Goal: Connect with others: Connect with others

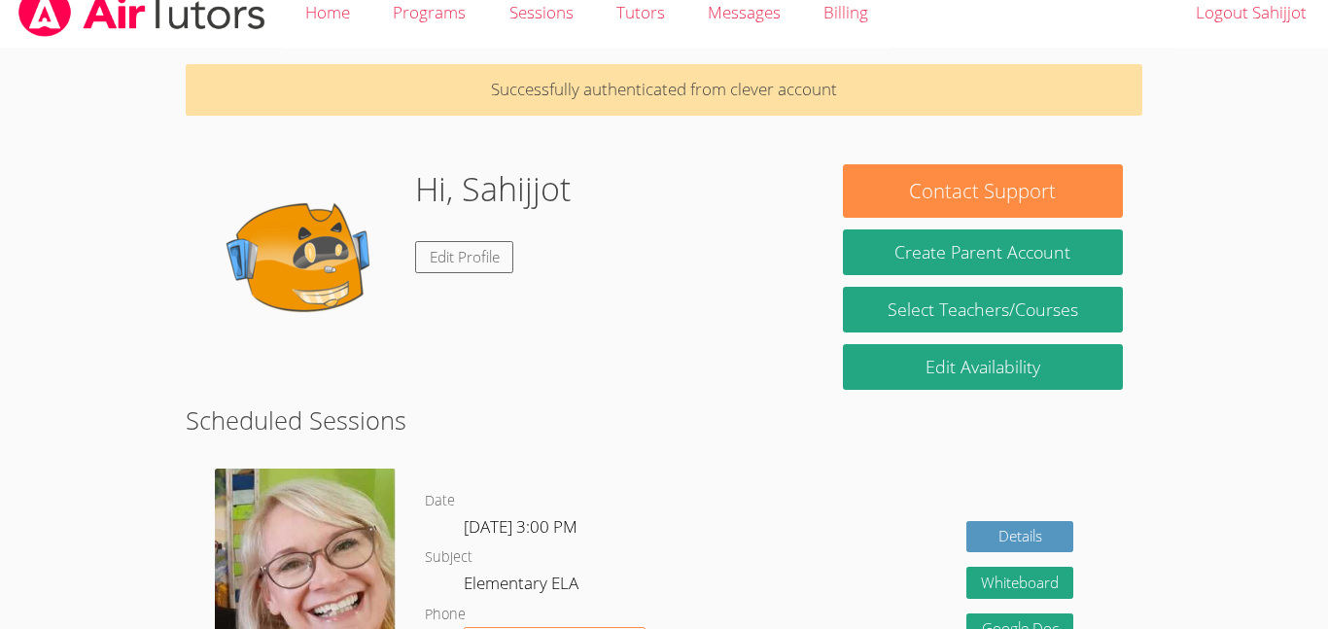
scroll to position [17, 0]
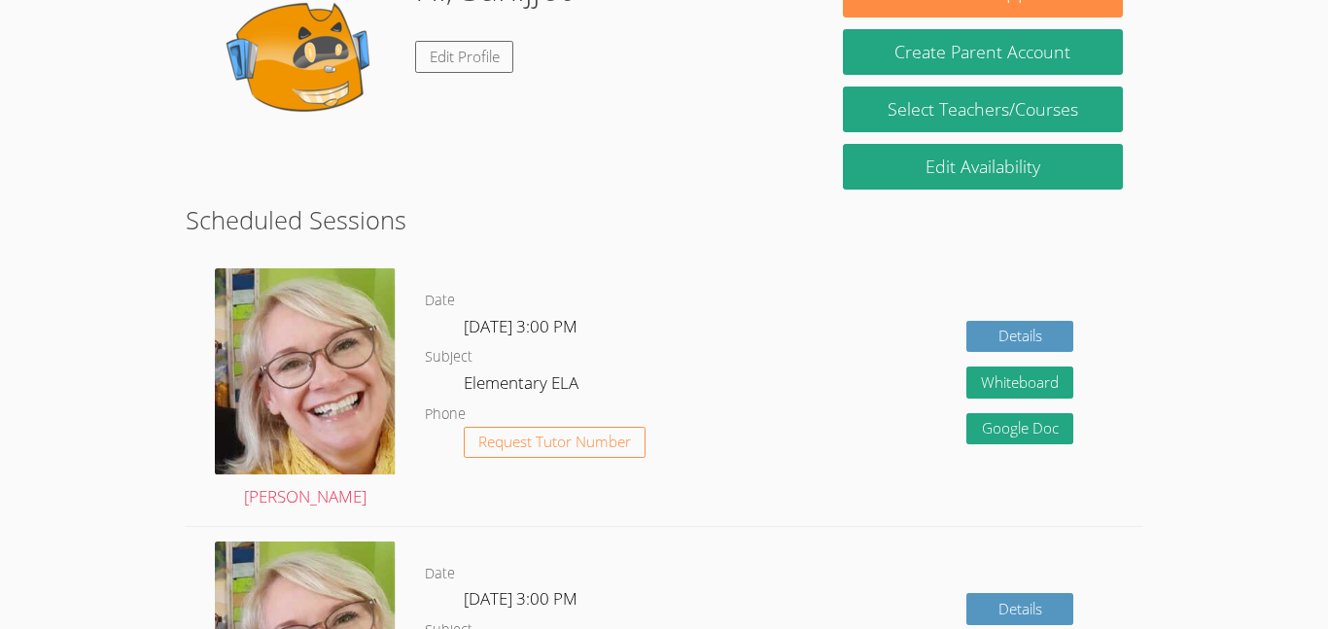
scroll to position [220, 0]
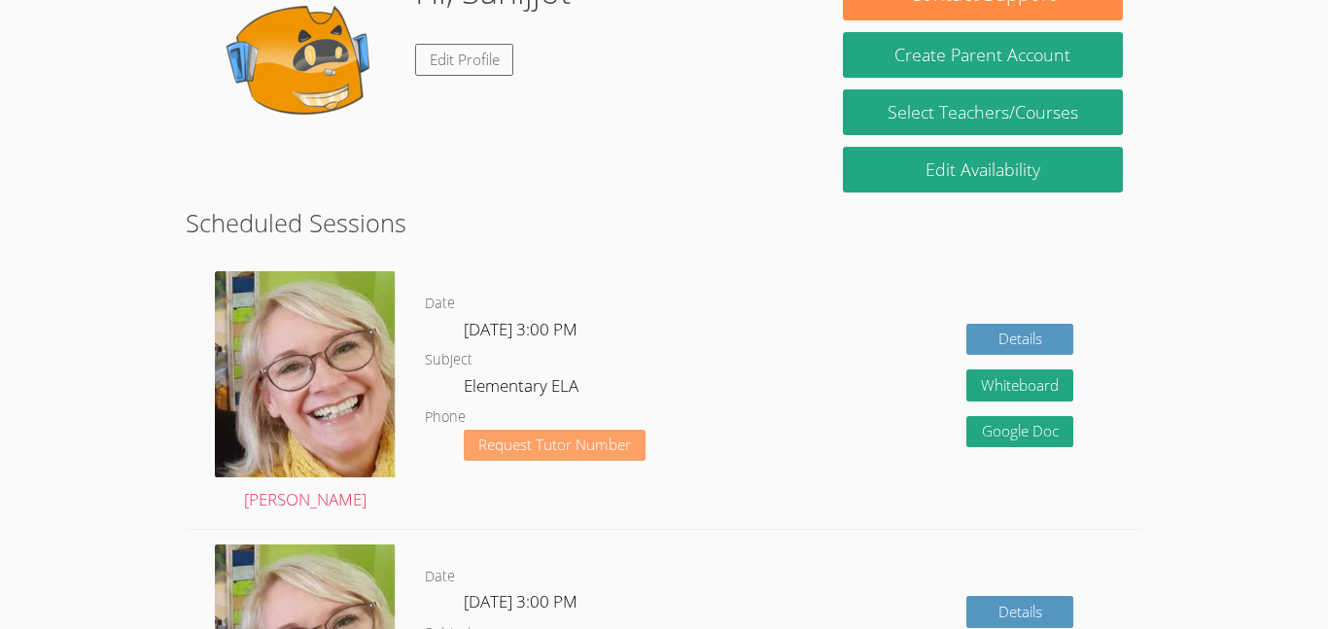
click at [551, 442] on span "Request Tutor Number" at bounding box center [554, 444] width 153 height 15
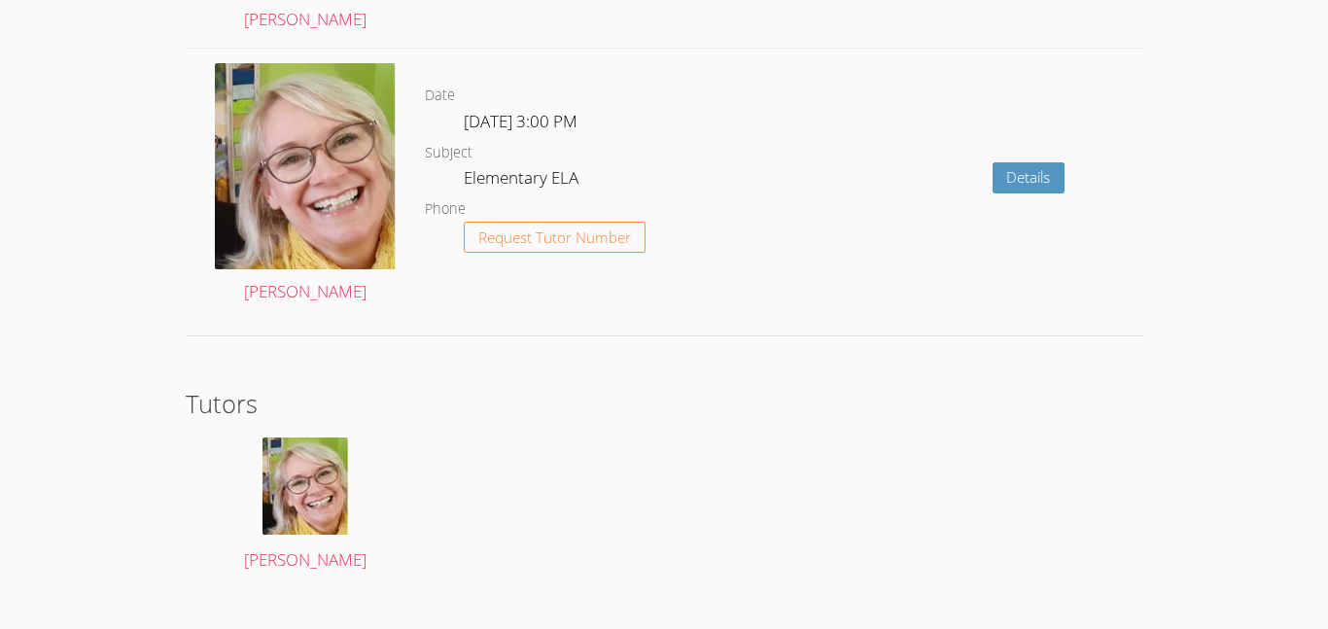
scroll to position [2852, 0]
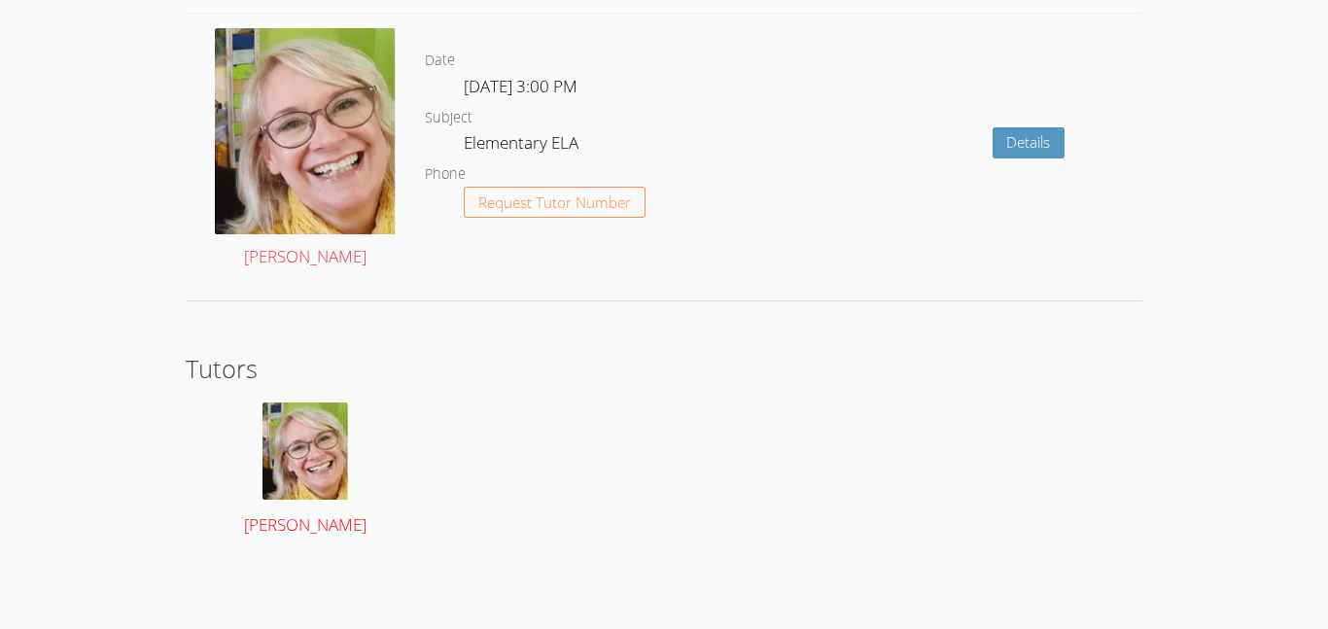
click at [294, 471] on img at bounding box center [305, 450] width 86 height 97
click at [305, 476] on img at bounding box center [305, 450] width 86 height 97
click at [304, 454] on img at bounding box center [305, 450] width 86 height 97
